Goal: Use online tool/utility: Use online tool/utility

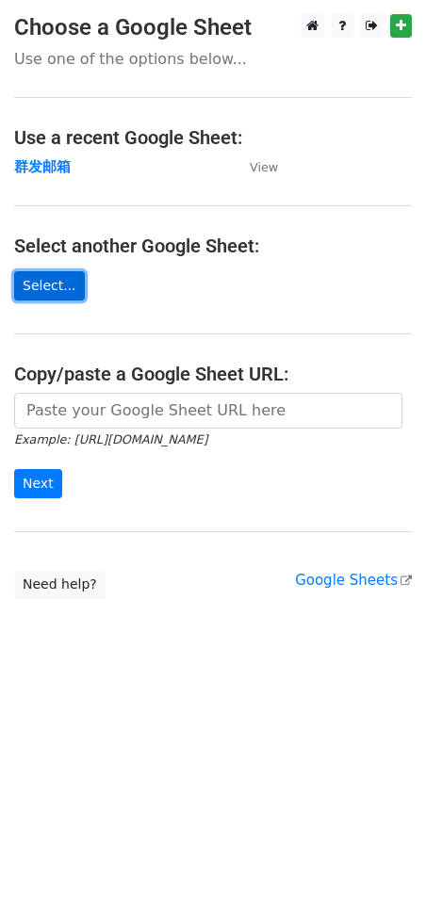
click at [39, 274] on link "Select..." at bounding box center [49, 285] width 71 height 29
click at [42, 283] on link "Select..." at bounding box center [49, 285] width 71 height 29
click at [39, 274] on link "Select..." at bounding box center [49, 285] width 71 height 29
click at [66, 287] on link "Select..." at bounding box center [49, 285] width 71 height 29
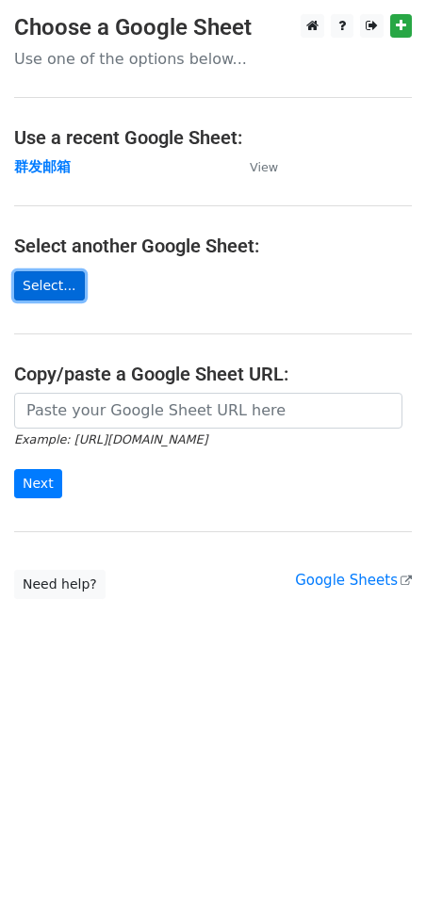
click at [66, 287] on link "Select..." at bounding box center [49, 285] width 71 height 29
click at [67, 286] on link "Select..." at bounding box center [49, 285] width 71 height 29
click at [67, 287] on link "Select..." at bounding box center [49, 285] width 71 height 29
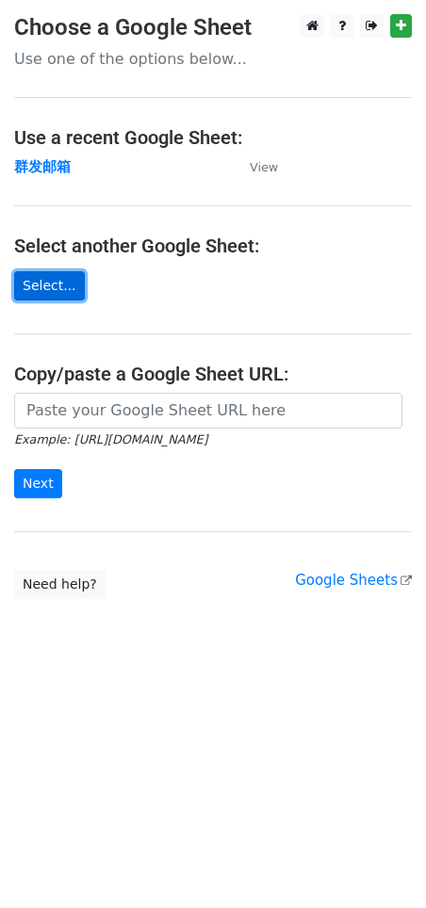
click at [67, 287] on link "Select..." at bounding box center [49, 285] width 71 height 29
click at [60, 283] on link "Select..." at bounding box center [49, 285] width 71 height 29
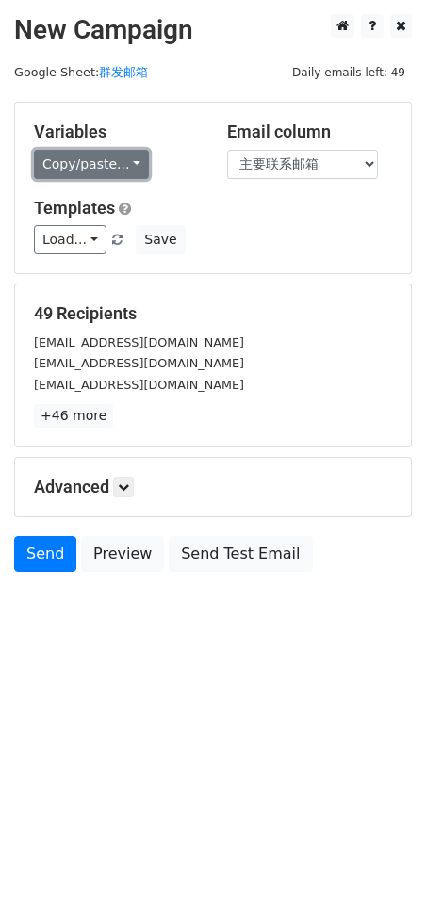
click at [105, 162] on link "Copy/paste..." at bounding box center [91, 164] width 115 height 29
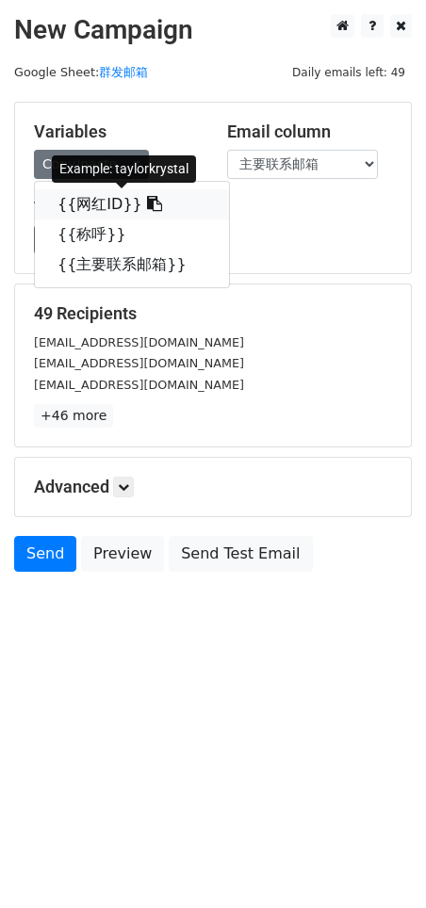
click at [109, 198] on link "{{网红ID}}" at bounding box center [132, 204] width 194 height 30
